Goal: Transaction & Acquisition: Purchase product/service

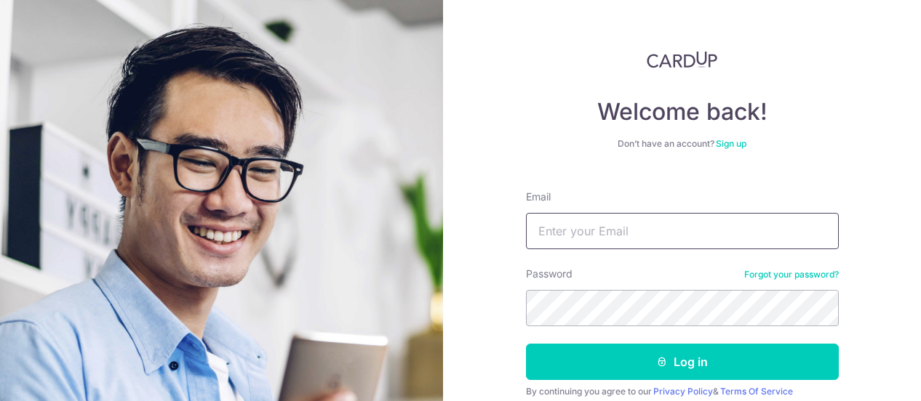
click at [572, 238] on input "Email" at bounding box center [682, 231] width 313 height 36
type input "[EMAIL_ADDRESS][DOMAIN_NAME]"
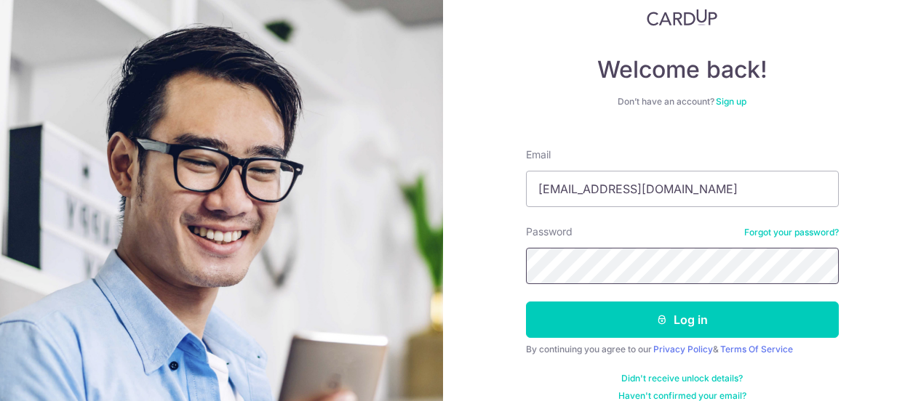
scroll to position [60, 0]
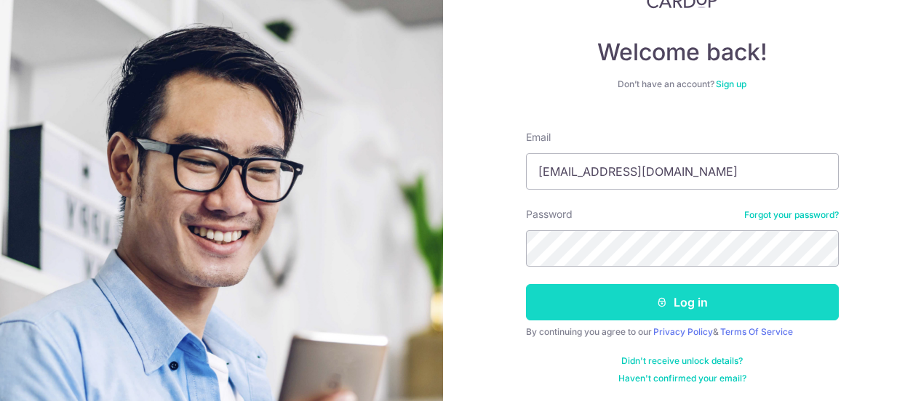
click at [615, 303] on button "Log in" at bounding box center [682, 302] width 313 height 36
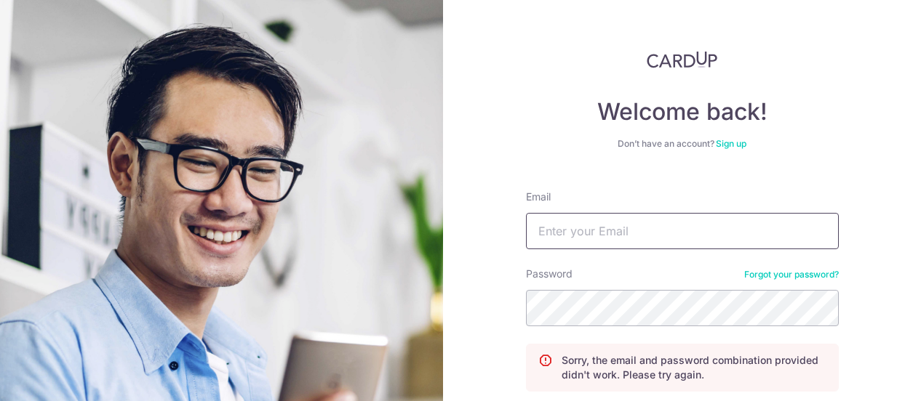
click at [618, 228] on input "Email" at bounding box center [682, 231] width 313 height 36
click at [614, 228] on input "Email" at bounding box center [682, 231] width 313 height 36
type input "[EMAIL_ADDRESS][DOMAIN_NAME]"
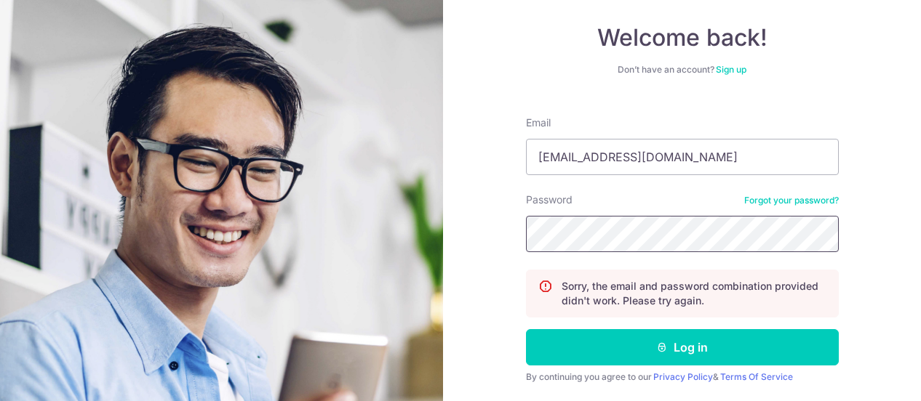
scroll to position [119, 0]
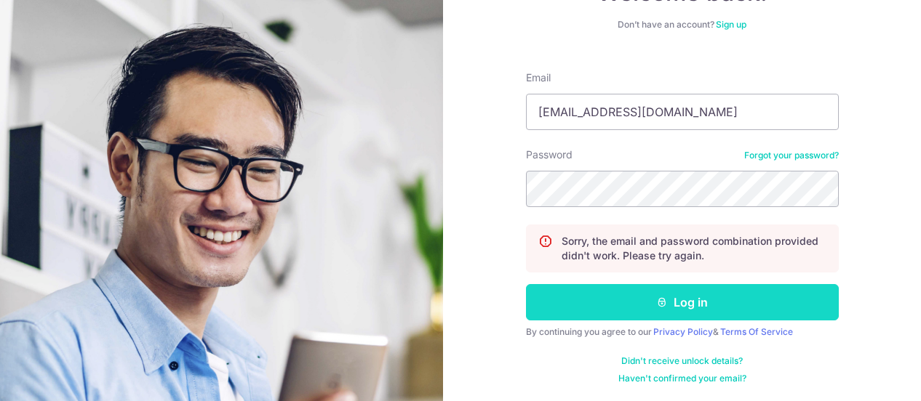
click at [636, 289] on button "Log in" at bounding box center [682, 302] width 313 height 36
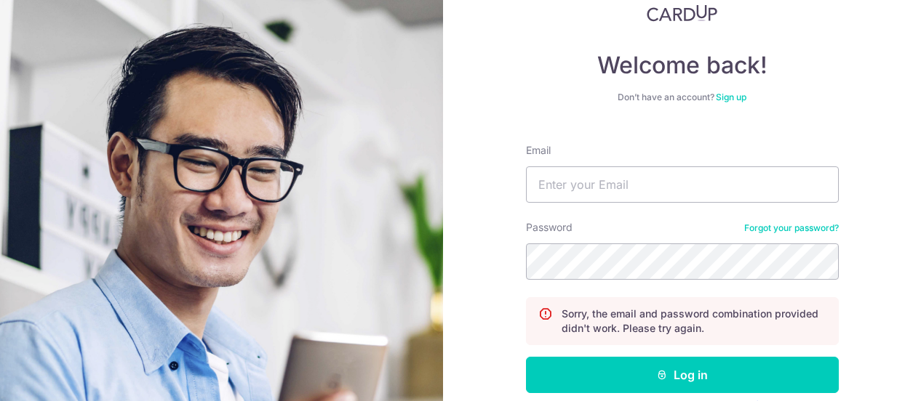
scroll to position [119, 0]
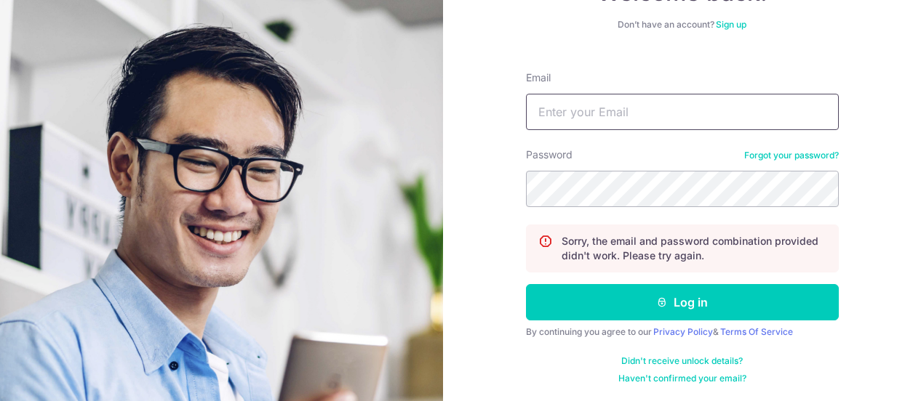
click at [635, 114] on input "Email" at bounding box center [682, 112] width 313 height 36
type input "K9680"
click at [813, 159] on link "Forgot your password?" at bounding box center [791, 156] width 95 height 12
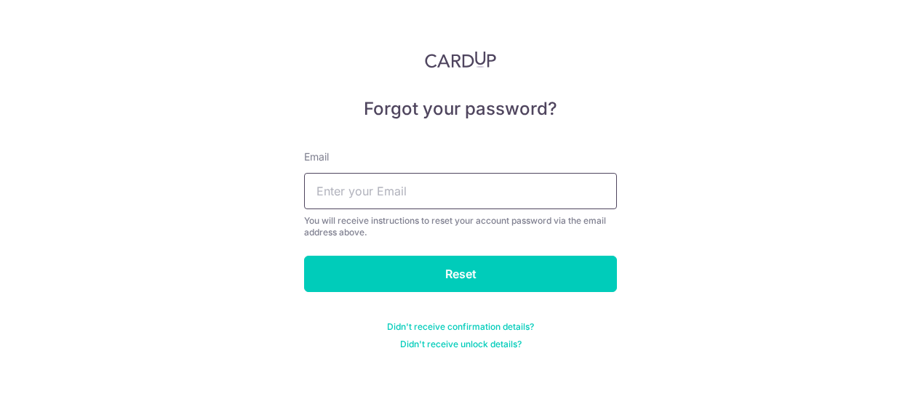
click at [455, 184] on input "text" at bounding box center [460, 191] width 313 height 36
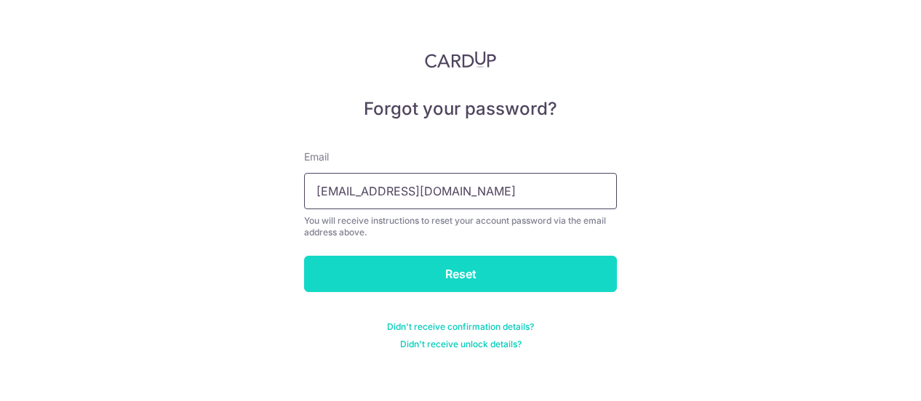
type input "[EMAIL_ADDRESS][DOMAIN_NAME]"
click at [436, 276] on input "Reset" at bounding box center [460, 274] width 313 height 36
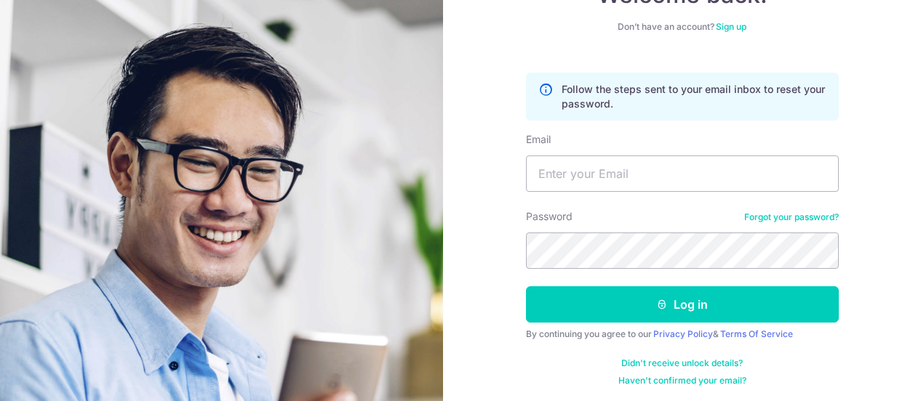
scroll to position [119, 0]
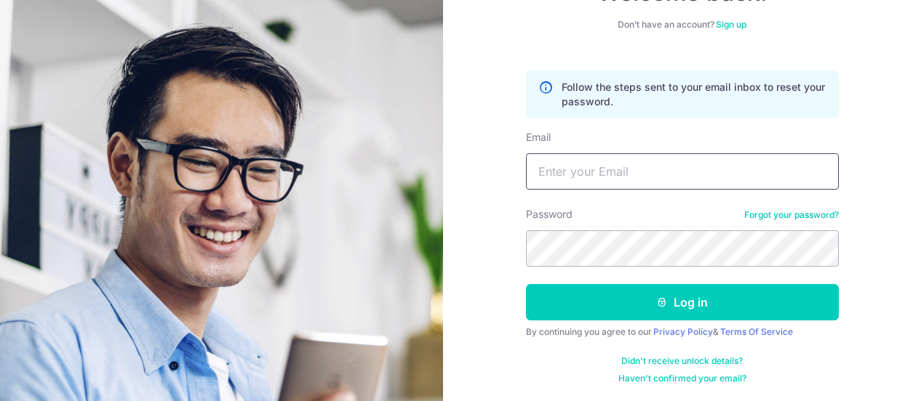
click at [567, 169] on input "Email" at bounding box center [682, 171] width 313 height 36
type input "[EMAIL_ADDRESS][DOMAIN_NAME]"
drag, startPoint x: 654, startPoint y: 295, endPoint x: 654, endPoint y: 283, distance: 11.6
click at [654, 283] on form "Follow the steps sent to your email inbox to reset your password. Email k968065…" at bounding box center [682, 222] width 313 height 325
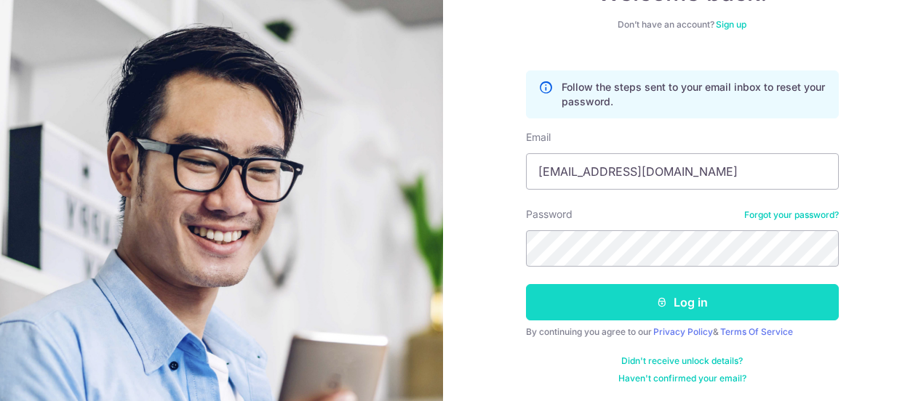
click at [650, 293] on button "Log in" at bounding box center [682, 302] width 313 height 36
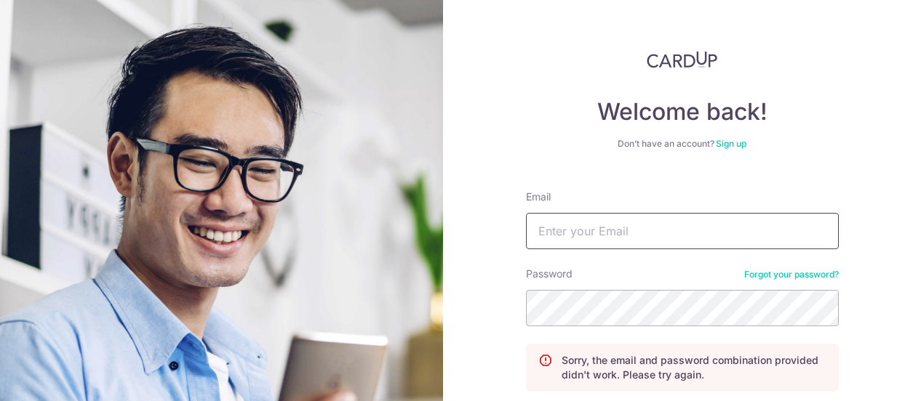
scroll to position [73, 0]
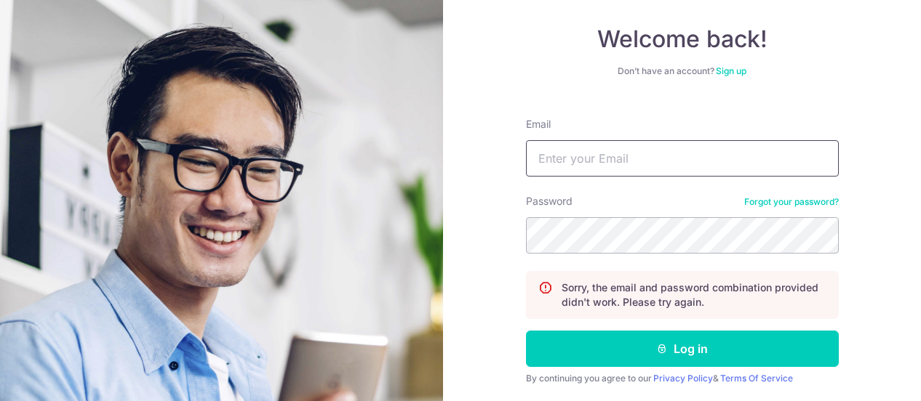
click at [634, 169] on input "Email" at bounding box center [682, 158] width 313 height 36
click at [692, 164] on input "K96806511@yahoo,com" at bounding box center [682, 158] width 313 height 36
type input "K96806511@yahoo.com"
click at [526, 254] on div at bounding box center [526, 254] width 0 height 0
click at [503, 240] on div "Welcome back! Don’t have an account? Sign up Email K96806511@yahoo.com Password…" at bounding box center [682, 200] width 478 height 401
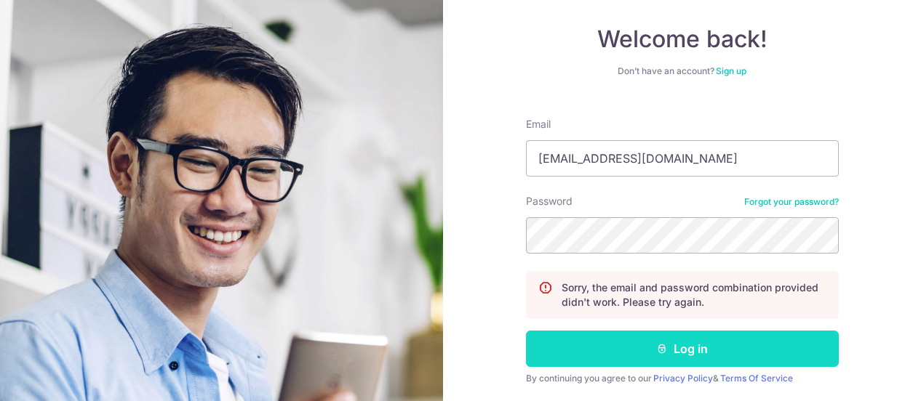
click at [637, 353] on button "Log in" at bounding box center [682, 349] width 313 height 36
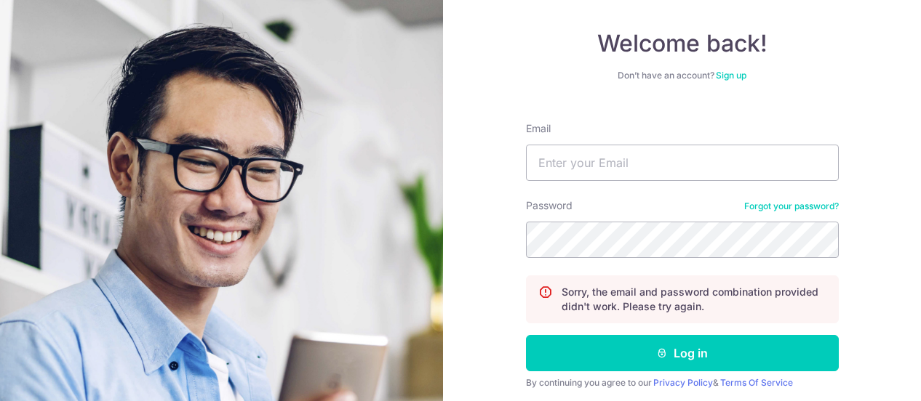
scroll to position [119, 0]
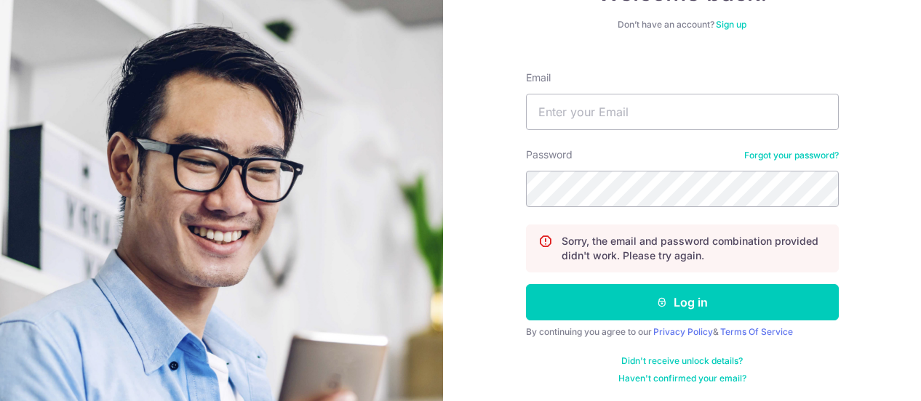
click at [775, 160] on link "Forgot your password?" at bounding box center [791, 156] width 95 height 12
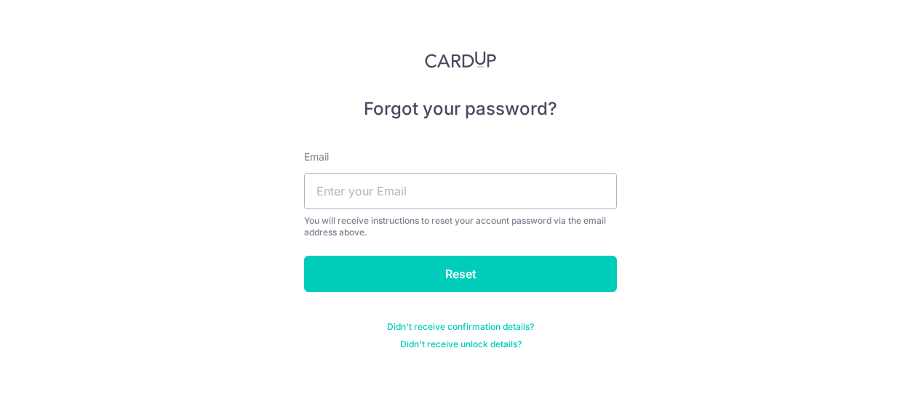
click at [448, 172] on div "Email You will receive instructions to reset your account password via the emai…" at bounding box center [460, 194] width 313 height 89
click at [435, 186] on input "text" at bounding box center [460, 191] width 313 height 36
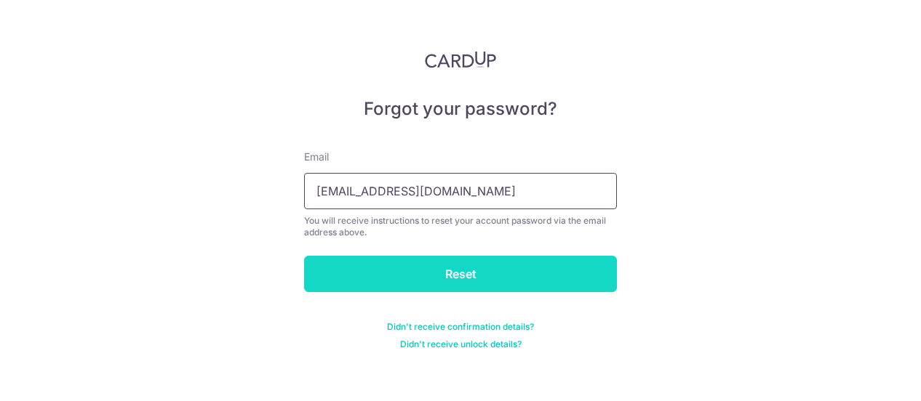
type input "k96806511@yahoo.com"
click at [452, 263] on input "Reset" at bounding box center [460, 274] width 313 height 36
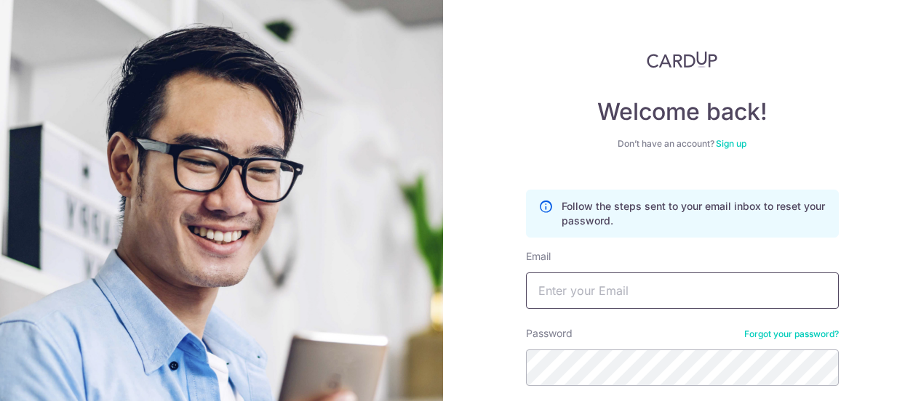
click at [576, 300] on input "Email" at bounding box center [682, 291] width 313 height 36
type input "k96806511@yahoo.com"
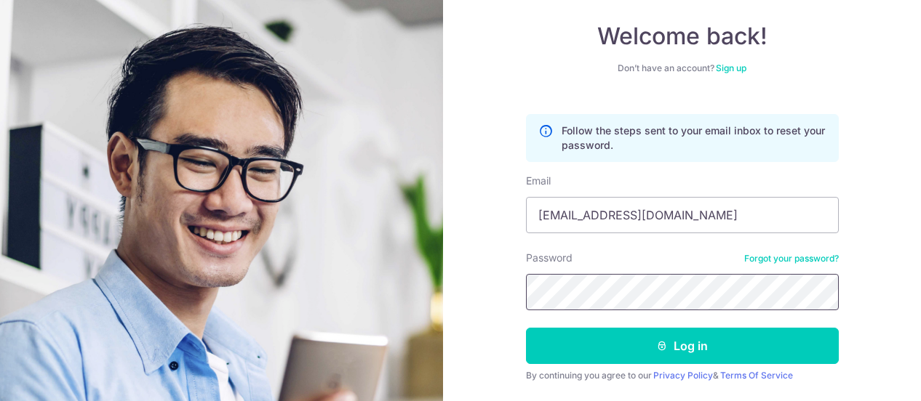
scroll to position [119, 0]
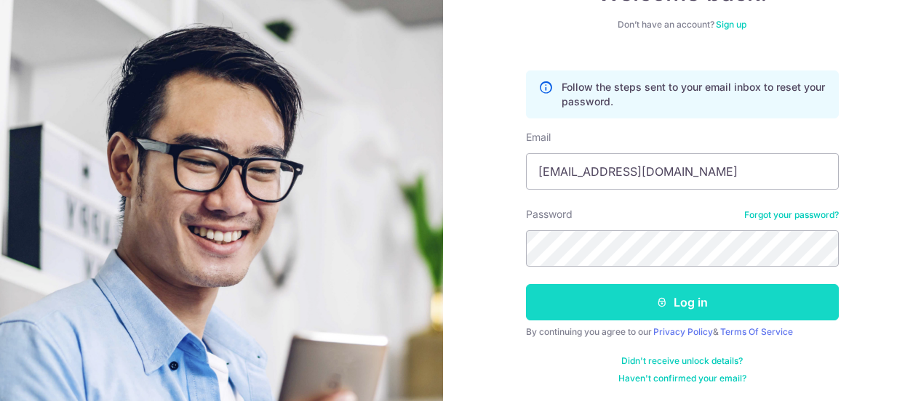
click at [638, 314] on button "Log in" at bounding box center [682, 302] width 313 height 36
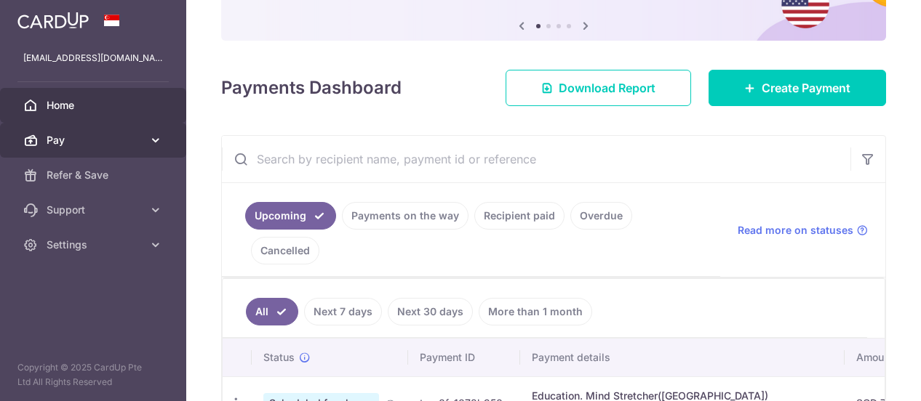
click at [62, 138] on span "Pay" at bounding box center [95, 140] width 96 height 15
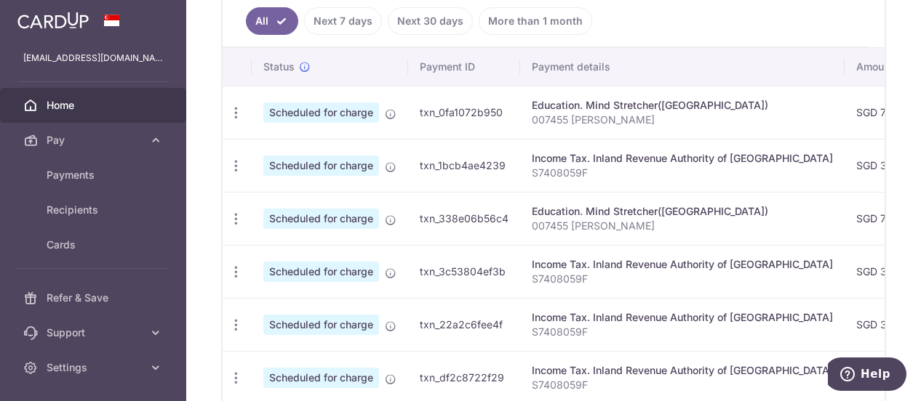
click at [89, 116] on link "Home" at bounding box center [93, 105] width 186 height 35
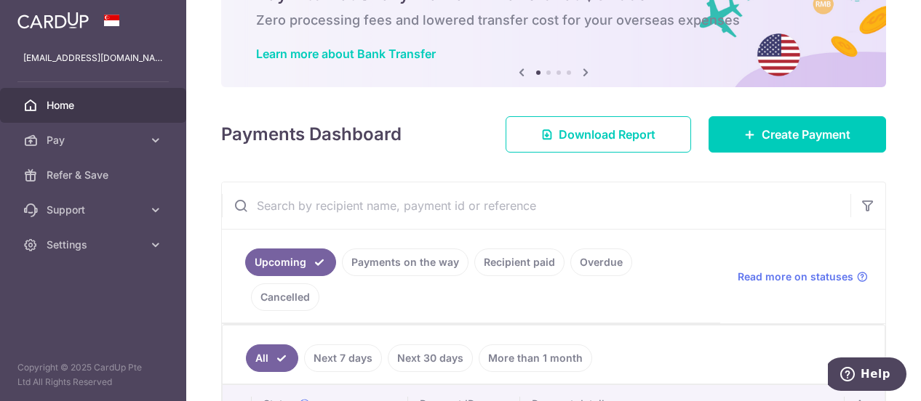
scroll to position [145, 0]
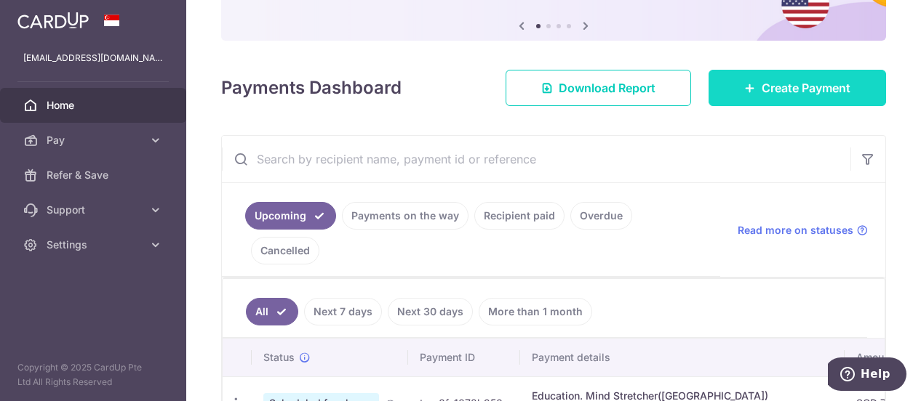
click at [761, 88] on span "Create Payment" at bounding box center [805, 87] width 89 height 17
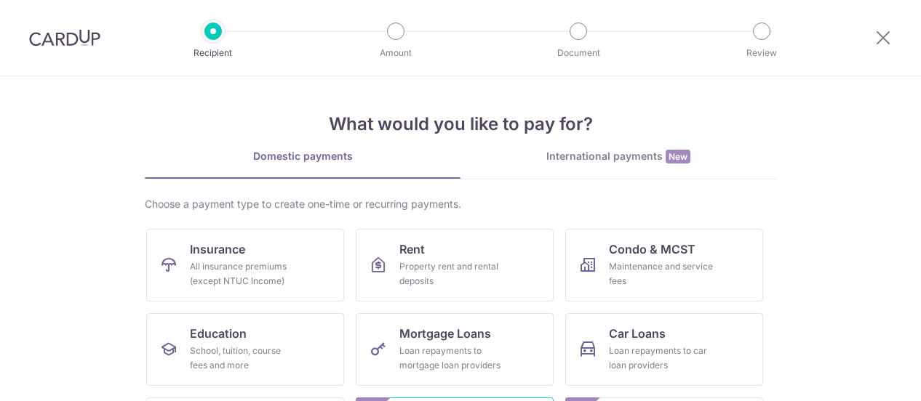
scroll to position [145, 0]
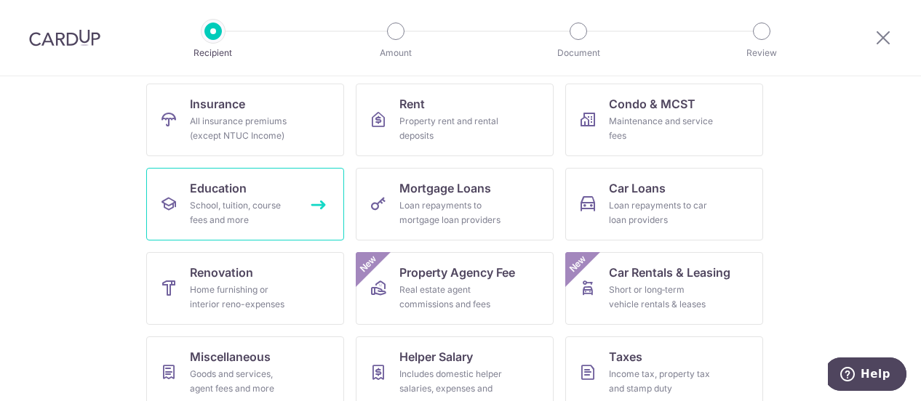
click at [251, 219] on div "School, tuition, course fees and more" at bounding box center [242, 213] width 105 height 29
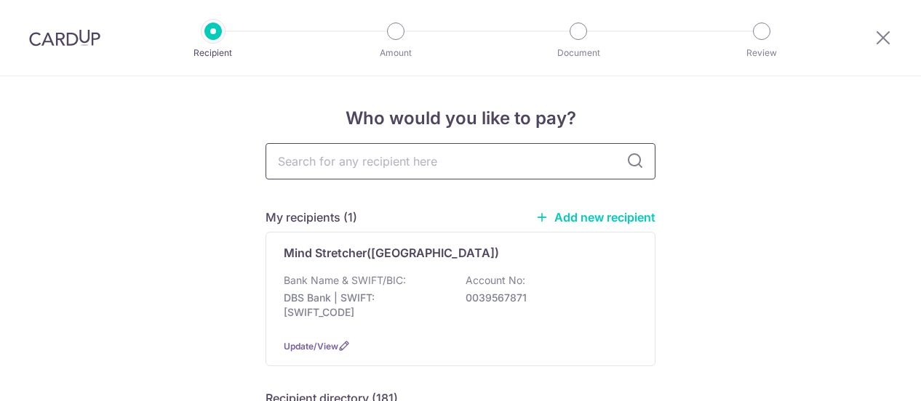
click at [369, 167] on input "text" at bounding box center [460, 161] width 390 height 36
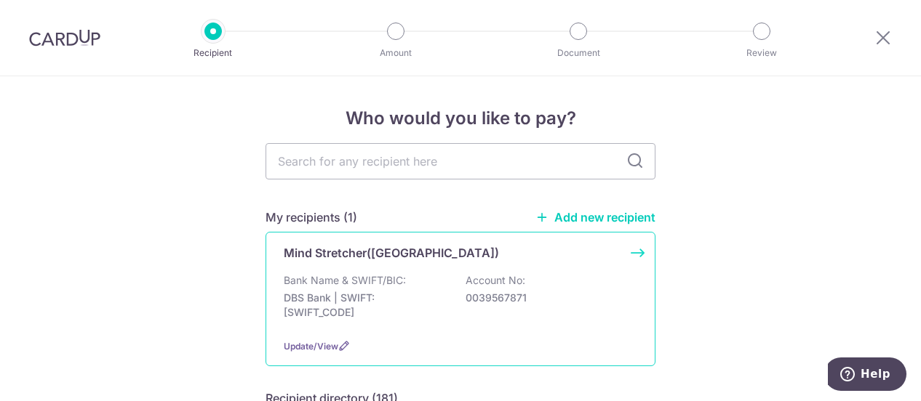
click at [372, 251] on p "Mind Stretcher([GEOGRAPHIC_DATA])" at bounding box center [391, 252] width 215 height 17
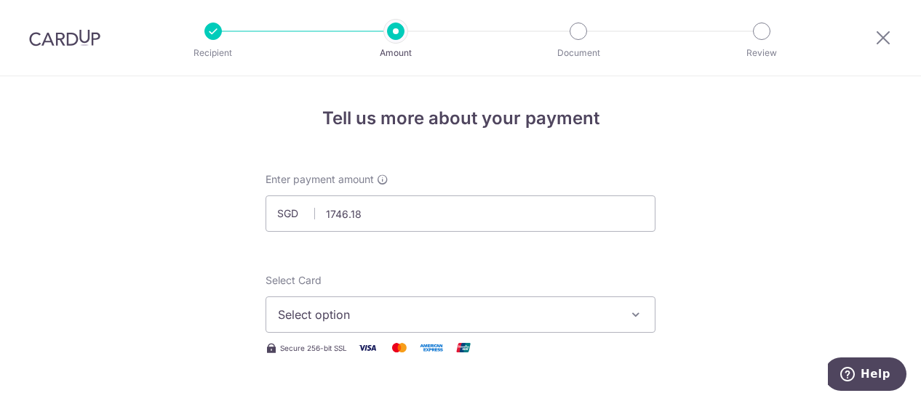
type input "1,746.18"
click at [339, 317] on span "Select option" at bounding box center [447, 314] width 339 height 17
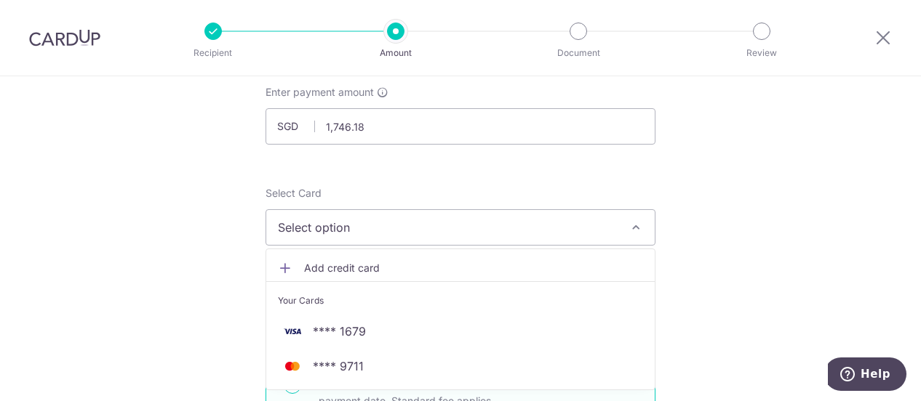
scroll to position [145, 0]
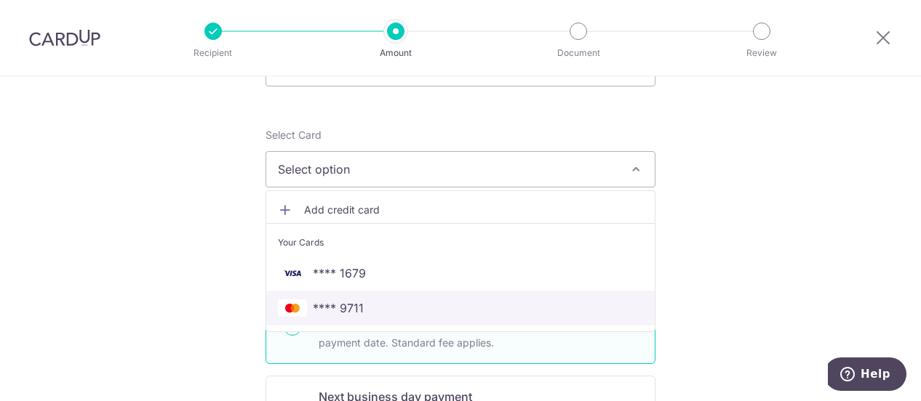
drag, startPoint x: 362, startPoint y: 310, endPoint x: 370, endPoint y: 309, distance: 8.0
click at [362, 310] on span "**** 9711" at bounding box center [460, 308] width 365 height 17
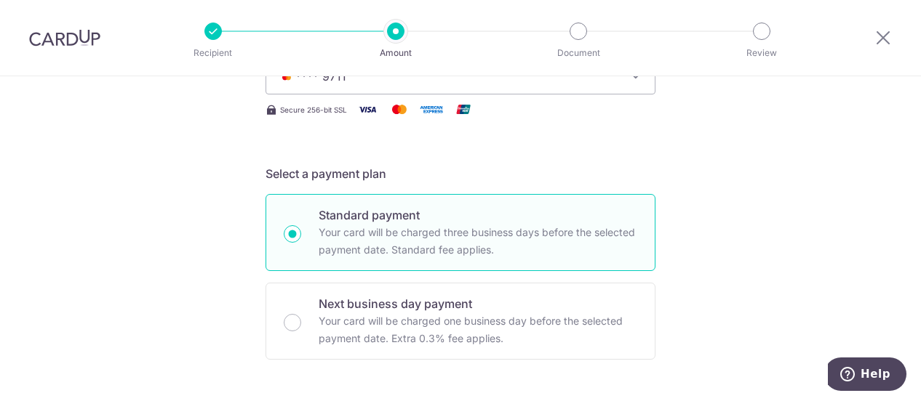
scroll to position [291, 0]
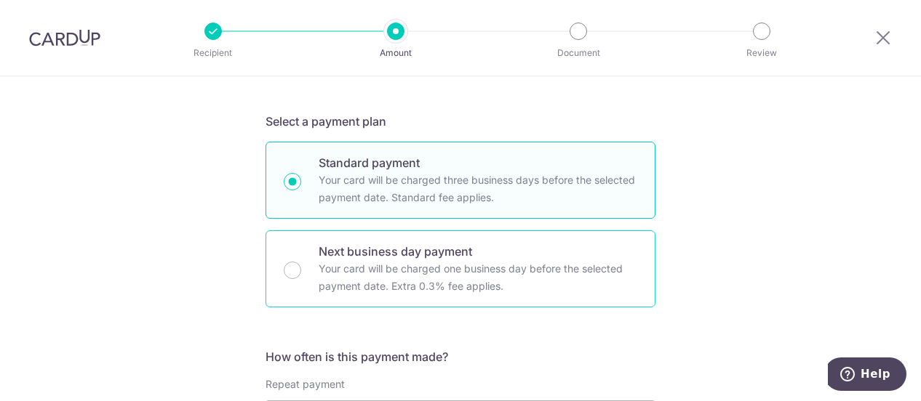
click at [303, 274] on div "Next business day payment Your card will be charged one business day before the…" at bounding box center [460, 269] width 390 height 77
radio input "false"
radio input "true"
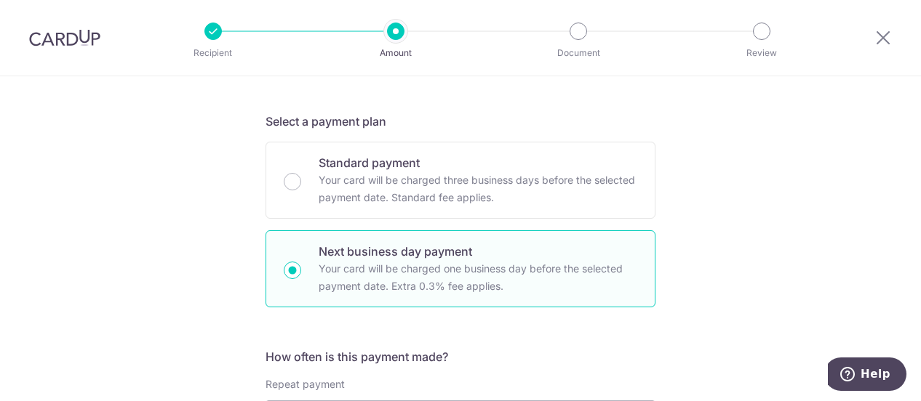
scroll to position [509, 0]
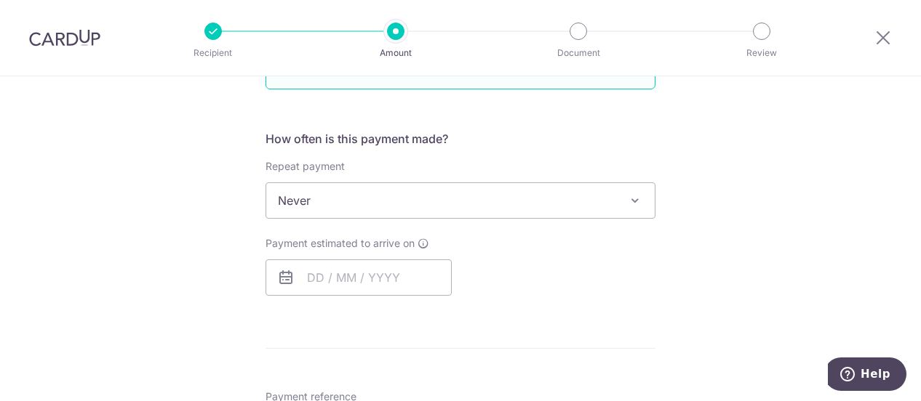
click at [326, 201] on span "Never" at bounding box center [460, 200] width 388 height 35
click at [317, 272] on input "text" at bounding box center [358, 278] width 186 height 36
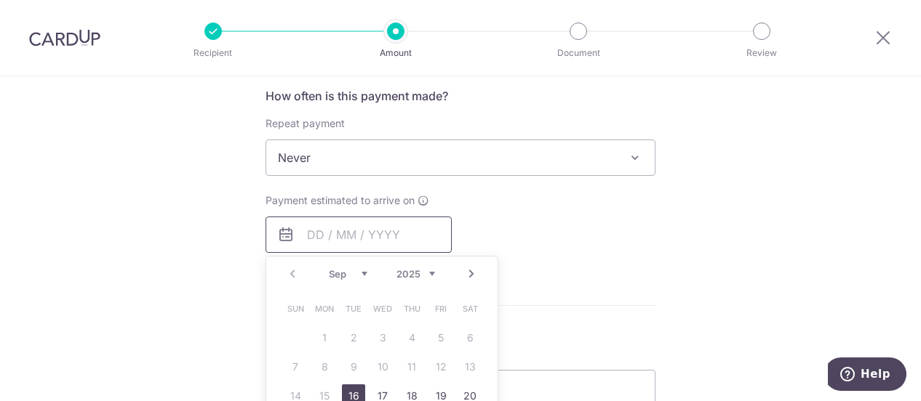
scroll to position [582, 0]
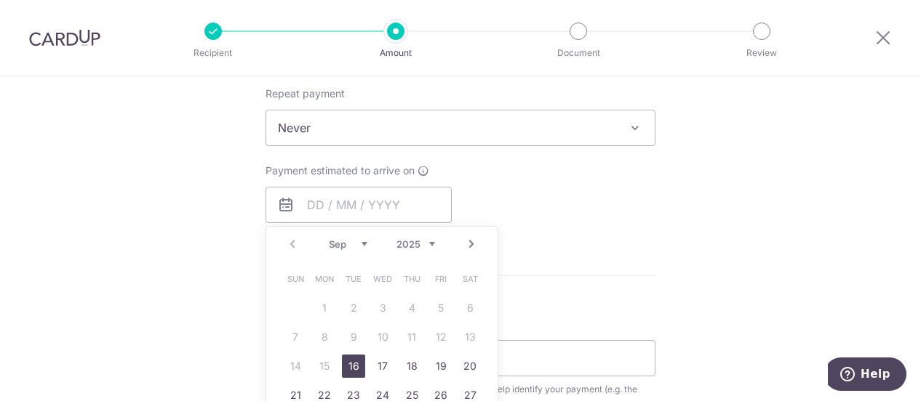
click at [347, 362] on link "16" at bounding box center [353, 366] width 23 height 23
type input "[DATE]"
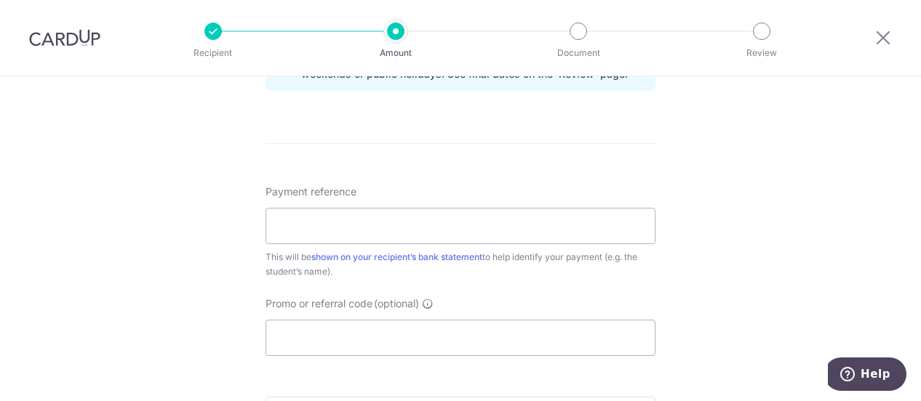
scroll to position [800, 0]
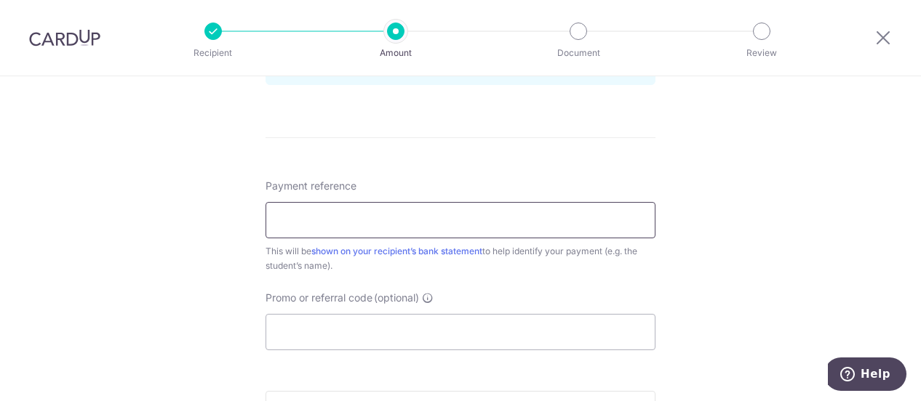
click at [351, 213] on input "Payment reference" at bounding box center [460, 220] width 390 height 36
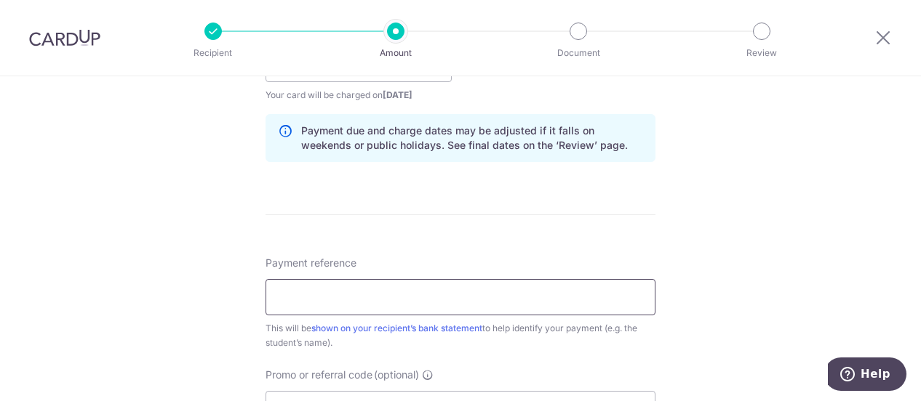
scroll to position [655, 0]
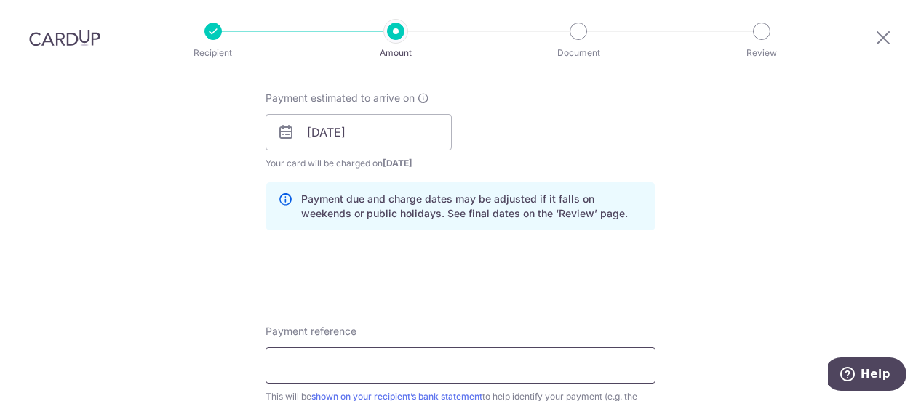
click at [314, 361] on input "Payment reference" at bounding box center [460, 366] width 390 height 36
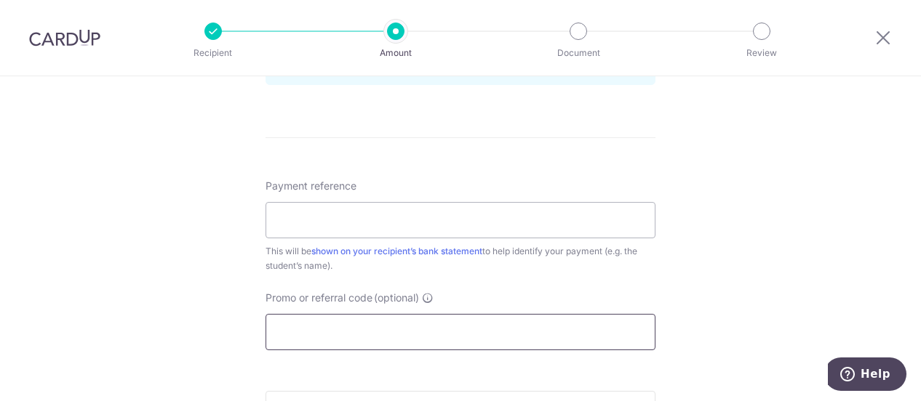
click at [317, 324] on input "Promo or referral code (optional)" at bounding box center [460, 332] width 390 height 36
click at [334, 231] on input "Payment reference" at bounding box center [460, 220] width 390 height 36
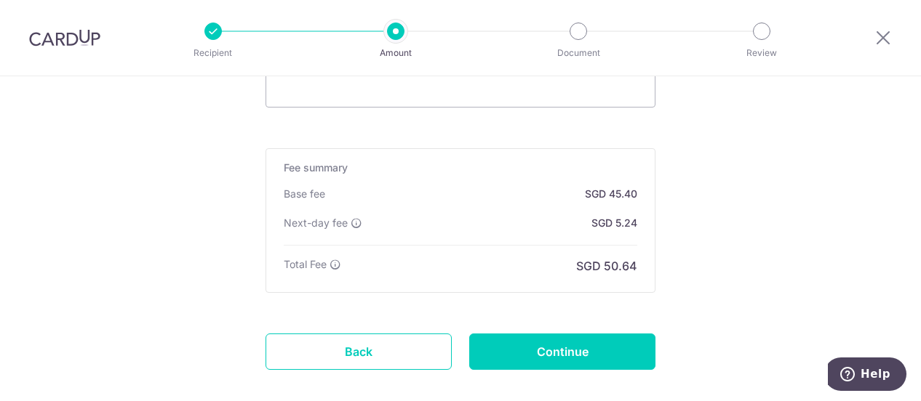
scroll to position [1091, 0]
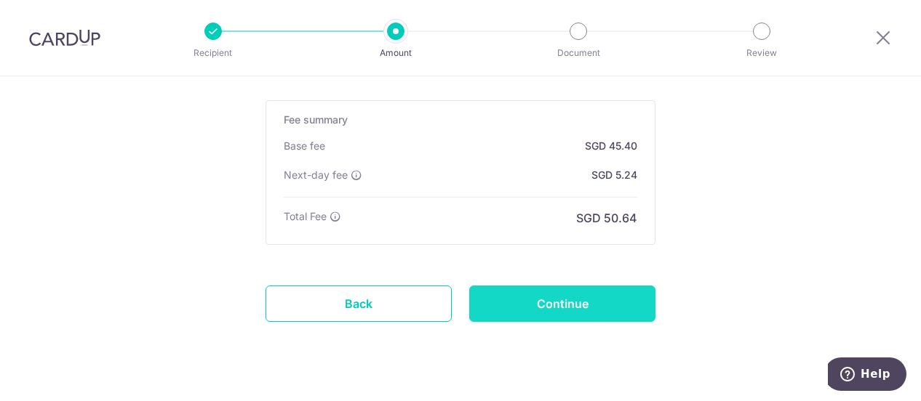
type input "mindstrecher 2026"
click at [528, 299] on input "Continue" at bounding box center [562, 304] width 186 height 36
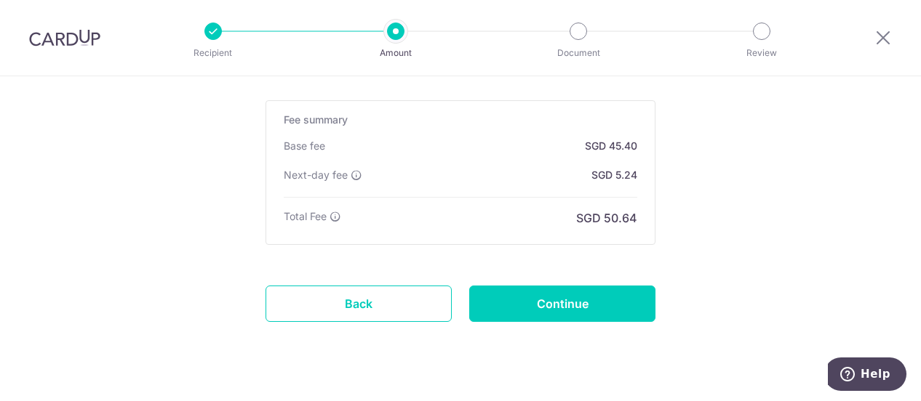
type input "Create Schedule"
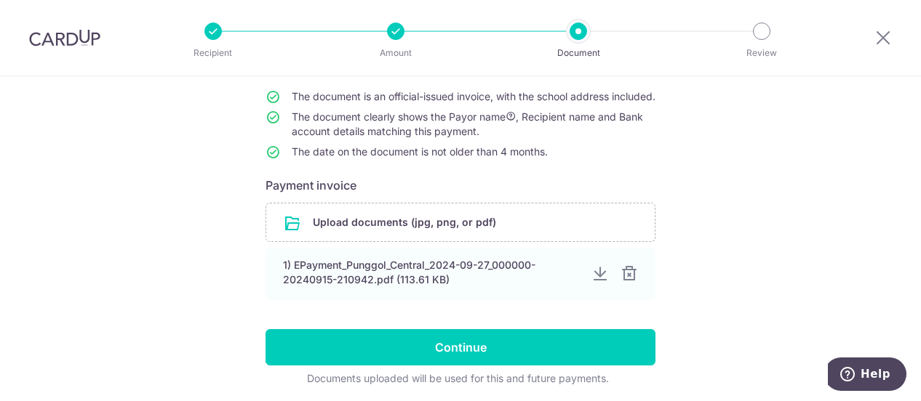
scroll to position [197, 0]
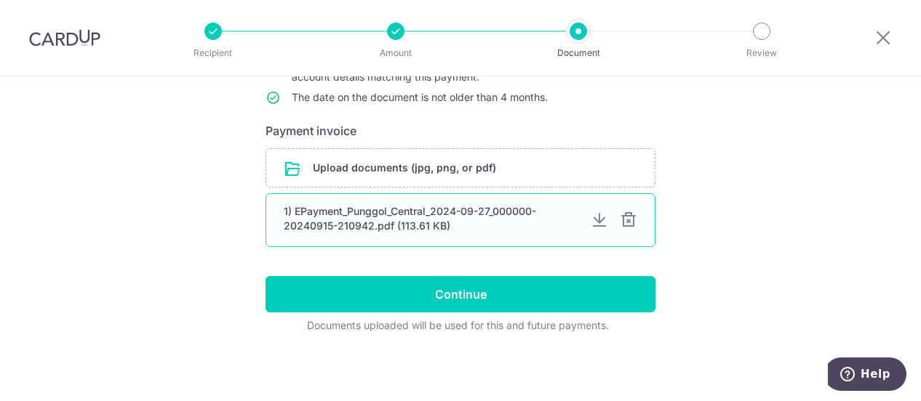
click at [391, 225] on div "1) EPayment_Punggol_Central_2024-09-27_000000-20240915-210942.pdf (113.61 KB)" at bounding box center [431, 218] width 295 height 29
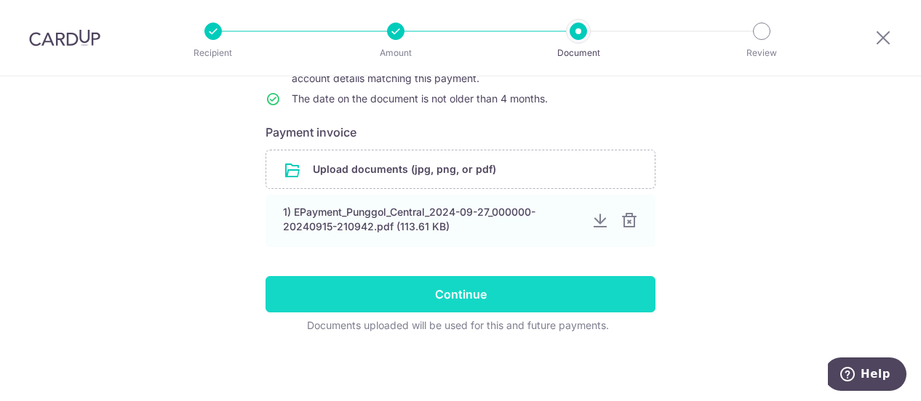
click at [468, 286] on input "Continue" at bounding box center [460, 294] width 390 height 36
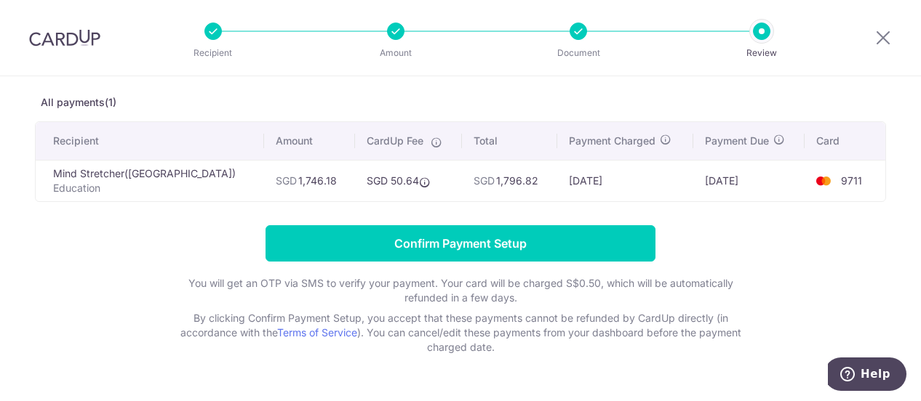
scroll to position [103, 0]
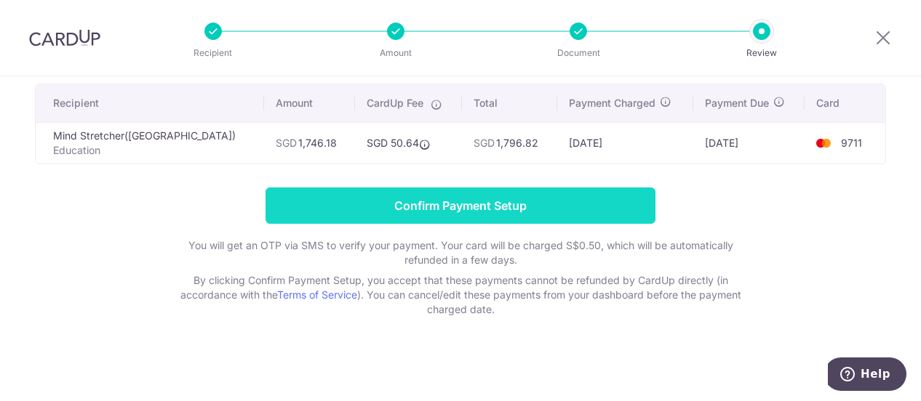
click at [451, 198] on input "Confirm Payment Setup" at bounding box center [460, 206] width 390 height 36
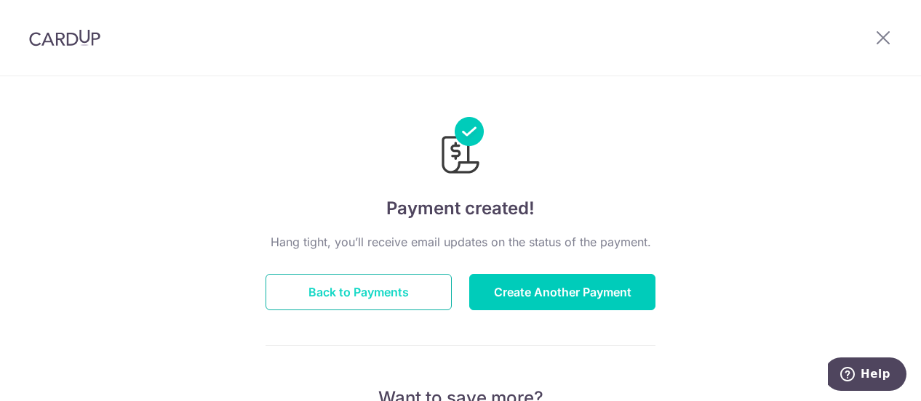
click at [397, 298] on button "Back to Payments" at bounding box center [358, 292] width 186 height 36
